Goal: Find specific page/section: Find specific page/section

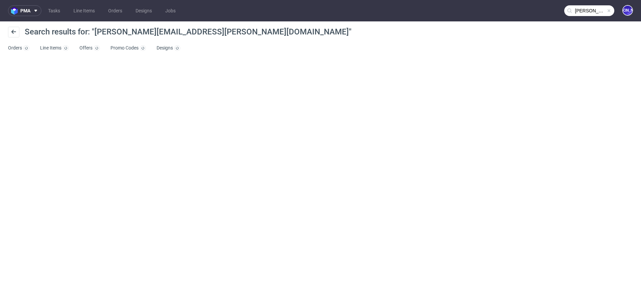
click at [591, 13] on input "[PERSON_NAME][EMAIL_ADDRESS][PERSON_NAME][DOMAIN_NAME]" at bounding box center [590, 10] width 50 height 11
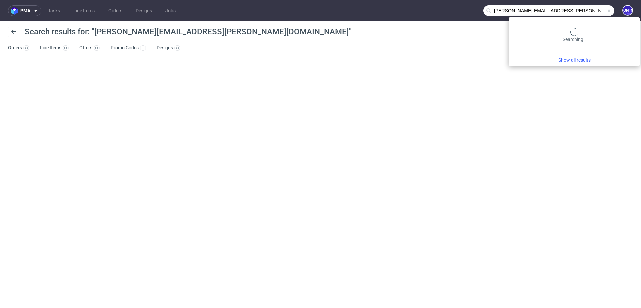
click at [562, 9] on input "[PERSON_NAME][EMAIL_ADDRESS][PERSON_NAME][DOMAIN_NAME]" at bounding box center [549, 10] width 131 height 11
drag, startPoint x: 552, startPoint y: 13, endPoint x: 442, endPoint y: 12, distance: 109.2
click at [442, 12] on nav "pma Tasks Line Items Orders Designs Jobs [PERSON_NAME][EMAIL_ADDRESS][PERSON_NA…" at bounding box center [320, 10] width 641 height 21
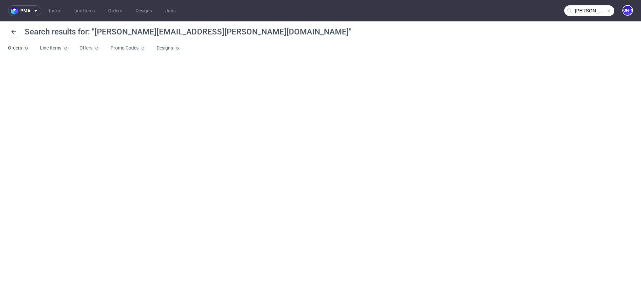
type input "[PERSON_NAME]"
click at [139, 10] on link "Designs" at bounding box center [144, 10] width 24 height 11
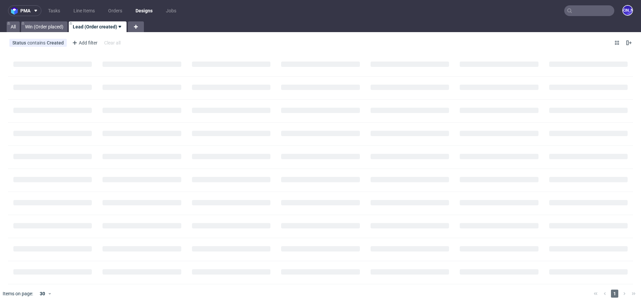
click at [594, 15] on input "text" at bounding box center [590, 10] width 50 height 11
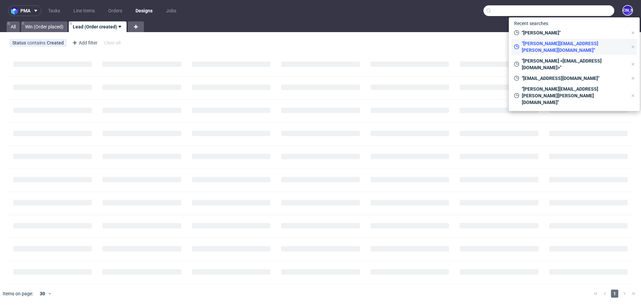
click at [544, 44] on span ""[PERSON_NAME][EMAIL_ADDRESS][PERSON_NAME][DOMAIN_NAME]"" at bounding box center [573, 46] width 109 height 13
type input "[PERSON_NAME][EMAIL_ADDRESS][PERSON_NAME][DOMAIN_NAME]"
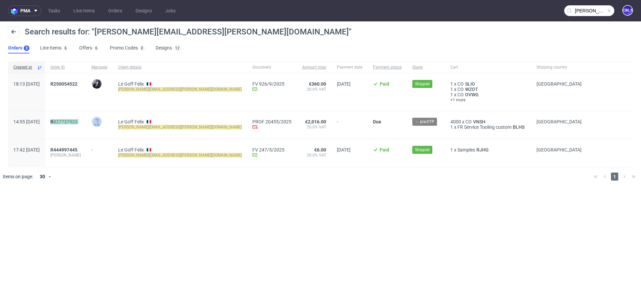
drag, startPoint x: 107, startPoint y: 121, endPoint x: 65, endPoint y: 121, distance: 42.1
click at [65, 121] on div "14:55 [DATE] R 827737923 [PERSON_NAME] Felix [EMAIL_ADDRESS][PERSON_NAME][DOMAI…" at bounding box center [320, 125] width 625 height 28
copy div "R 827737923"
